Goal: Find specific page/section: Find specific page/section

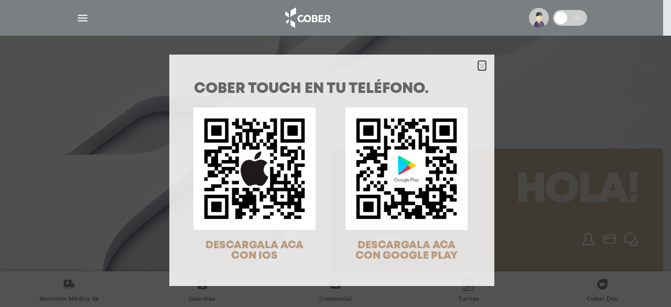
click at [479, 65] on polygon "Close" at bounding box center [482, 66] width 8 height 8
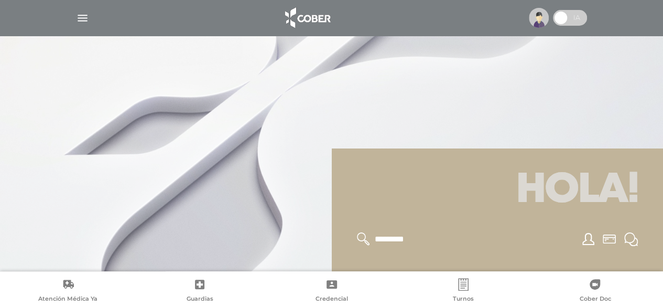
click at [73, 26] on div at bounding box center [331, 17] width 537 height 25
click at [79, 24] on img "button" at bounding box center [82, 18] width 13 height 13
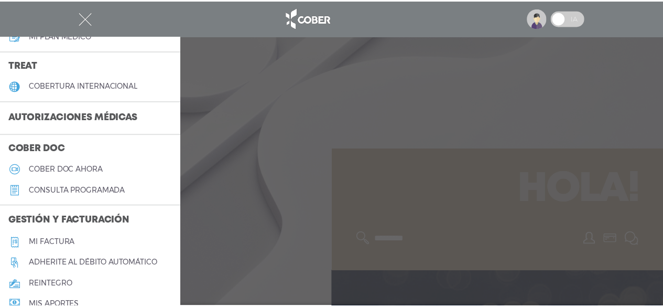
scroll to position [209, 0]
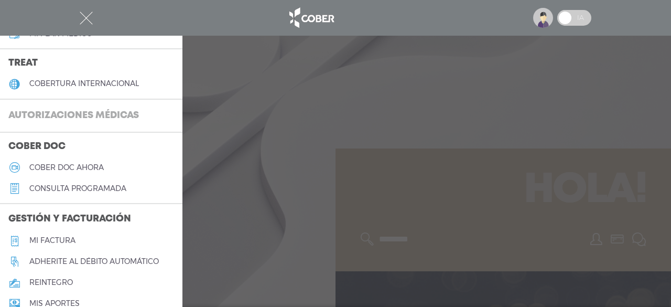
click at [49, 117] on h3 "Autorizaciones médicas" at bounding box center [73, 116] width 147 height 20
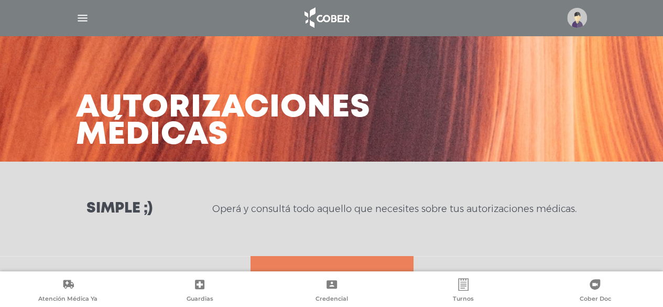
click at [201, 229] on div "Simple ;) Operá y consultá todo aquello que necesites sobre tus autorizaciones …" at bounding box center [331, 208] width 663 height 94
click at [561, 207] on p "Operá y consultá todo aquello que necesites sobre tus autorizaciones médicas." at bounding box center [394, 208] width 364 height 13
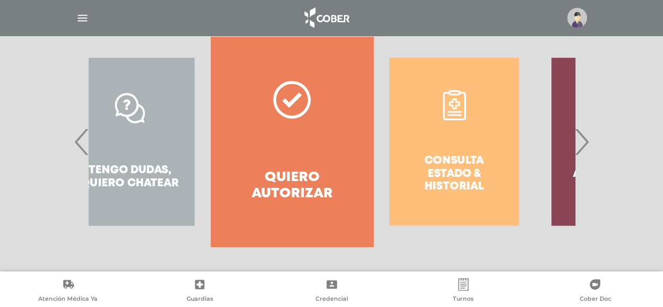
drag, startPoint x: 561, startPoint y: 207, endPoint x: 533, endPoint y: 27, distance: 182.0
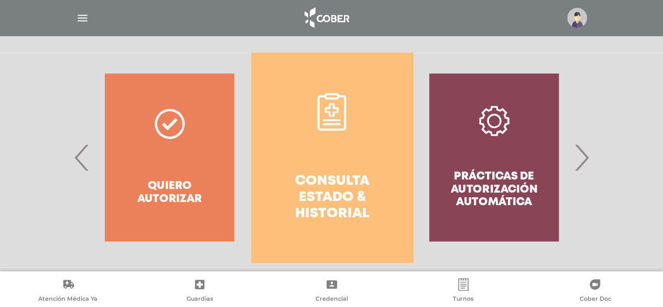
scroll to position [202, 0]
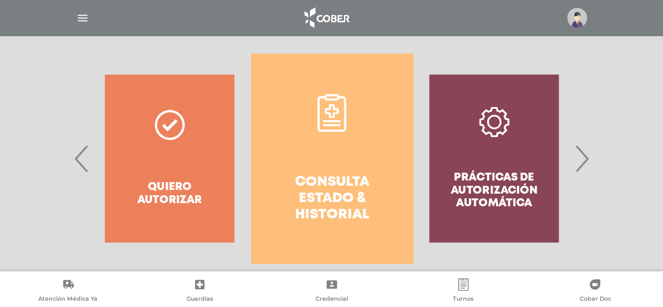
click at [308, 169] on link "Consulta estado & historial" at bounding box center [332, 158] width 162 height 210
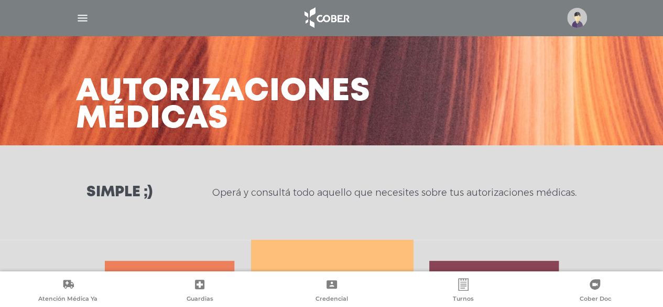
scroll to position [0, 0]
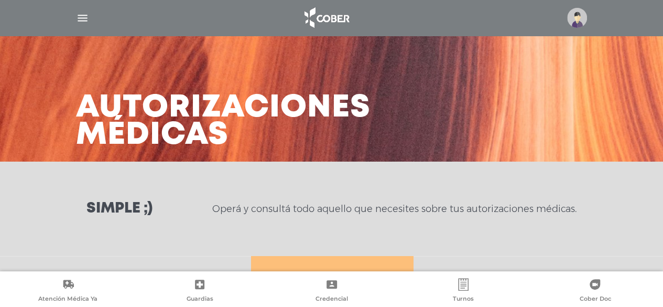
click at [88, 14] on img "button" at bounding box center [82, 18] width 13 height 13
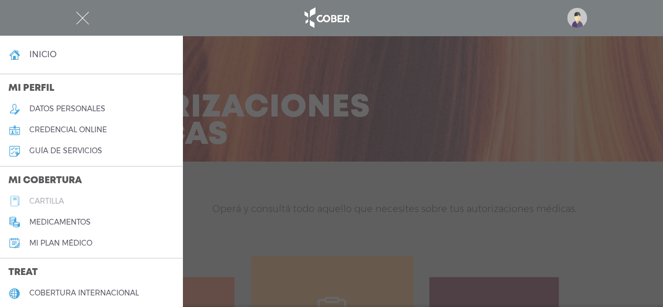
click at [52, 196] on link "cartilla" at bounding box center [91, 200] width 182 height 21
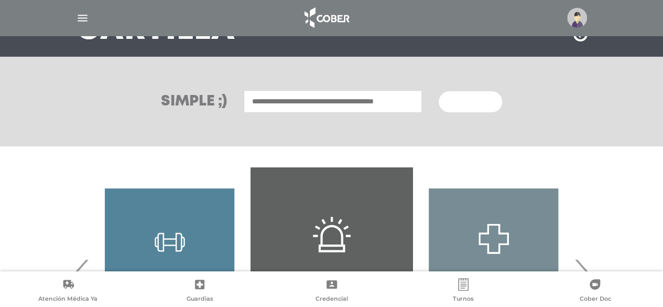
scroll to position [126, 0]
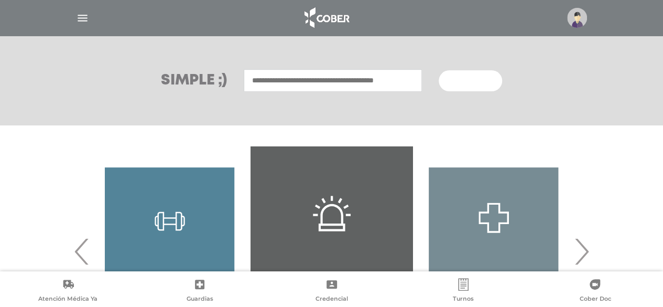
click at [279, 80] on input "text" at bounding box center [333, 80] width 178 height 23
type input "*"
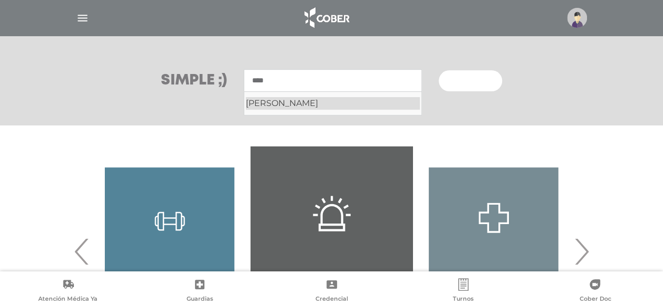
click at [303, 110] on ul "Peuchot Agustina Micaela" at bounding box center [333, 103] width 178 height 24
click at [302, 104] on div "Peuchot Agustina Micaela" at bounding box center [333, 103] width 174 height 13
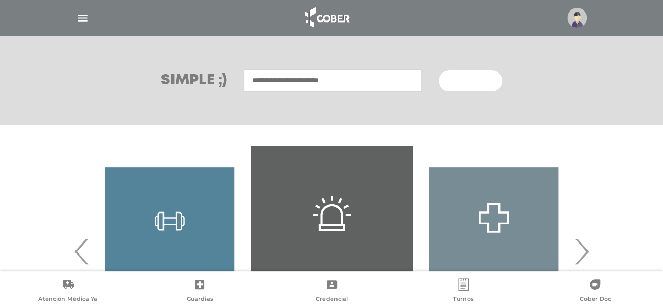
type input "**********"
click at [465, 83] on span "Buscar" at bounding box center [466, 81] width 30 height 7
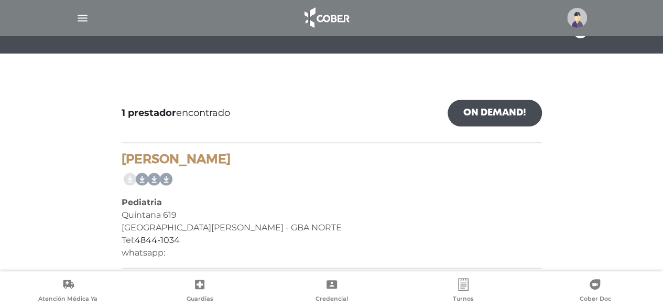
scroll to position [113, 0]
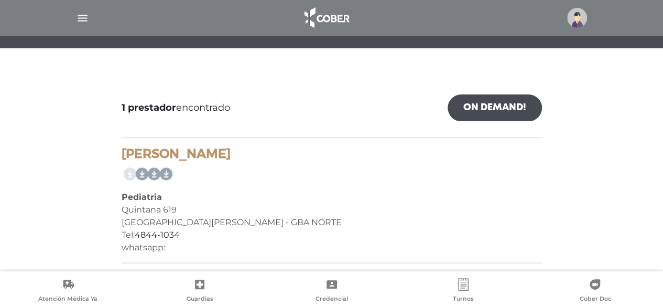
click at [163, 153] on h4 "[PERSON_NAME]" at bounding box center [332, 153] width 420 height 15
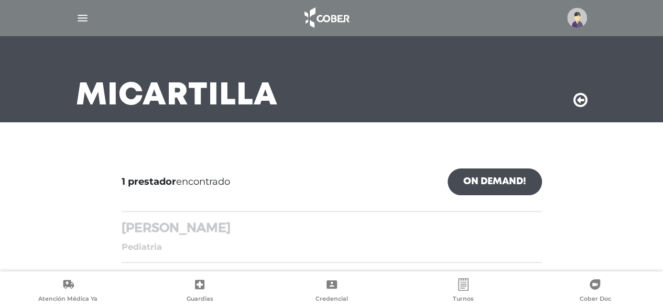
scroll to position [39, 0]
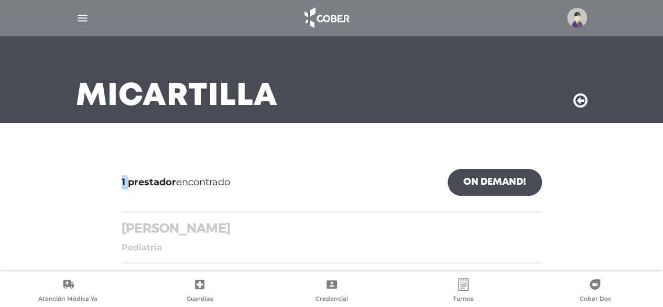
click at [163, 153] on div at bounding box center [332, 154] width 436 height 13
click at [145, 224] on h4 "[PERSON_NAME]" at bounding box center [332, 228] width 420 height 15
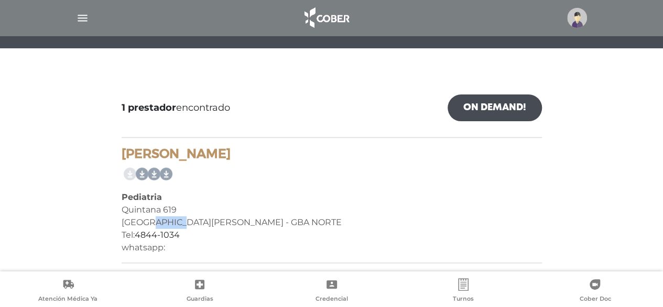
click at [145, 224] on div "Villa Bosch - GBA NORTE" at bounding box center [332, 222] width 420 height 13
drag, startPoint x: 132, startPoint y: 154, endPoint x: 272, endPoint y: 161, distance: 140.2
click at [277, 162] on div "Peuchot Agustina Micaela Pediatria Quintana 619 Villa Bosch - GBA NORTE Tel: 48…" at bounding box center [332, 204] width 420 height 117
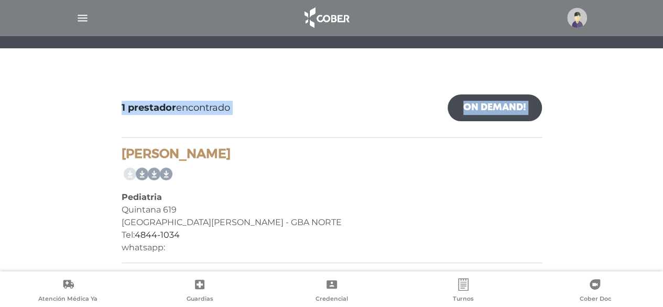
drag, startPoint x: 113, startPoint y: 137, endPoint x: 117, endPoint y: 145, distance: 8.9
click at [117, 144] on div "1 prestador encontrado On Demand! mostrar en mi área Mostrar en mapa Demasiados…" at bounding box center [332, 172] width 654 height 198
click at [121, 150] on div "1 prestador encontrado On Demand! mostrar en mi área Mostrar en mapa Demasiados…" at bounding box center [332, 179] width 436 height 186
click at [123, 153] on h4 "Peuchot Agustina Micaela" at bounding box center [332, 153] width 420 height 15
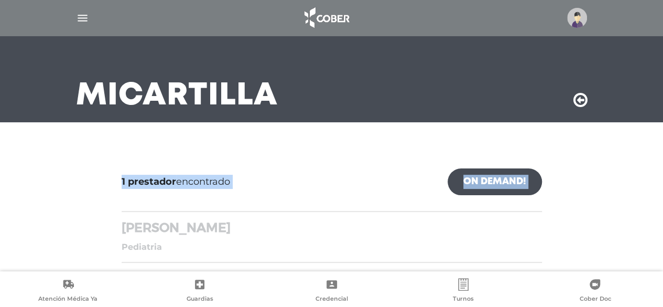
scroll to position [39, 0]
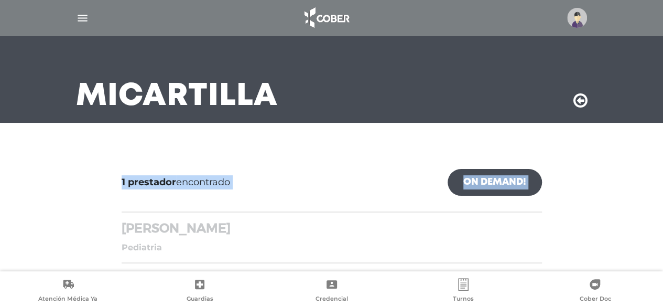
click at [123, 153] on div at bounding box center [332, 154] width 436 height 13
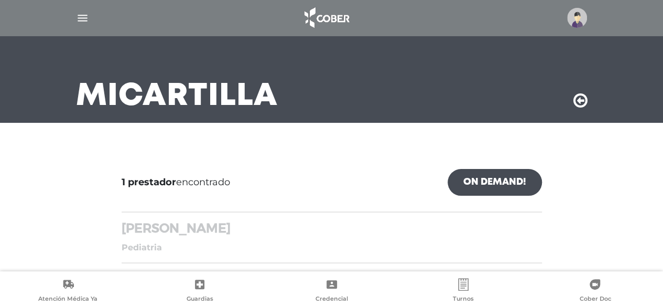
click at [185, 215] on div "1 prestador encontrado On Demand! mostrar en mi área Mostrar en mapa Demasiados…" at bounding box center [332, 215] width 436 height 111
click at [193, 230] on h4 "Peuchot Agustina Micaela" at bounding box center [332, 228] width 420 height 15
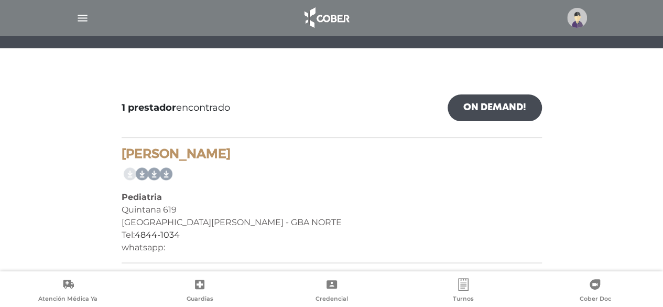
click at [193, 230] on div "Tel: 4844-1034" at bounding box center [332, 235] width 420 height 13
drag, startPoint x: 121, startPoint y: 155, endPoint x: 289, endPoint y: 155, distance: 168.8
click at [289, 155] on div "1 prestador encontrado On Demand! mostrar en mi área Mostrar en mapa Demasiados…" at bounding box center [332, 179] width 436 height 186
copy h4 "Peuchot Agustina Micaela"
click at [301, 81] on div at bounding box center [332, 79] width 436 height 13
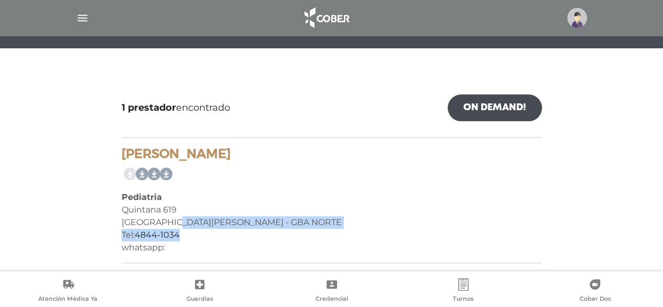
drag, startPoint x: 182, startPoint y: 236, endPoint x: 167, endPoint y: 223, distance: 20.4
click at [166, 223] on div "Peuchot Agustina Micaela Pediatria Quintana 619 Villa Bosch - GBA NORTE Tel: 48…" at bounding box center [332, 204] width 420 height 117
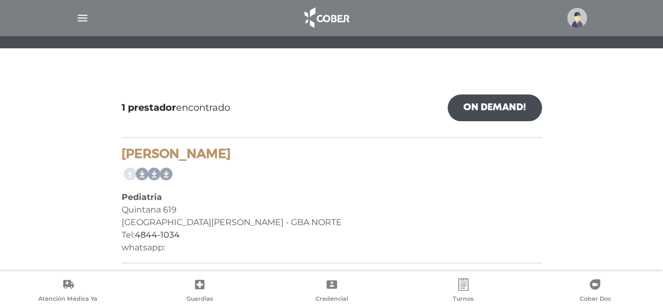
click at [178, 213] on div "Quintana 619" at bounding box center [332, 209] width 420 height 13
drag, startPoint x: 173, startPoint y: 208, endPoint x: 122, endPoint y: 206, distance: 51.4
click at [122, 206] on div "Quintana 619" at bounding box center [332, 209] width 420 height 13
copy div "Quintana 619"
